Goal: Entertainment & Leisure: Consume media (video, audio)

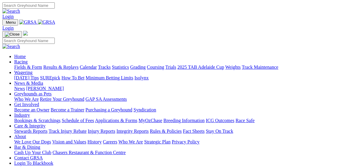
click at [62, 65] on link "Results & Replays" at bounding box center [60, 67] width 35 height 5
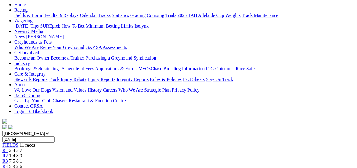
scroll to position [71, 0]
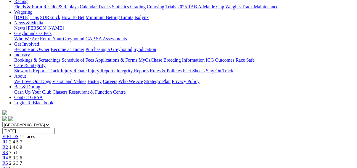
click at [8, 150] on span "R3" at bounding box center [5, 152] width 6 height 5
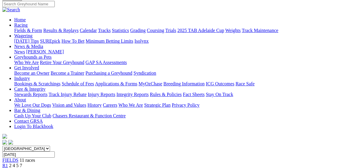
scroll to position [95, 0]
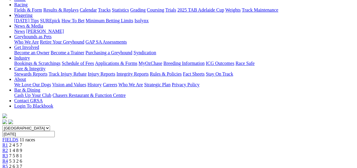
scroll to position [24, 0]
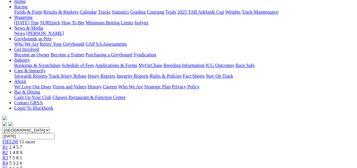
scroll to position [95, 0]
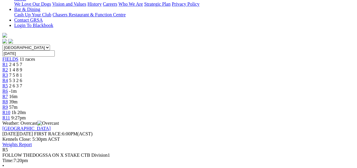
scroll to position [71, 0]
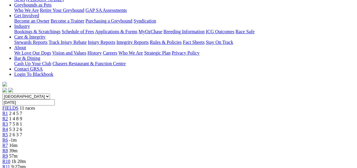
scroll to position [47, 0]
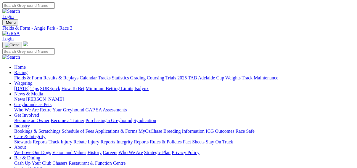
scroll to position [14, 0]
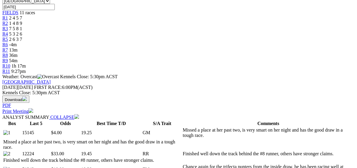
scroll to position [190, 0]
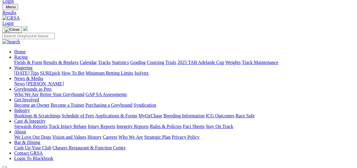
scroll to position [24, 0]
